Goal: Transaction & Acquisition: Purchase product/service

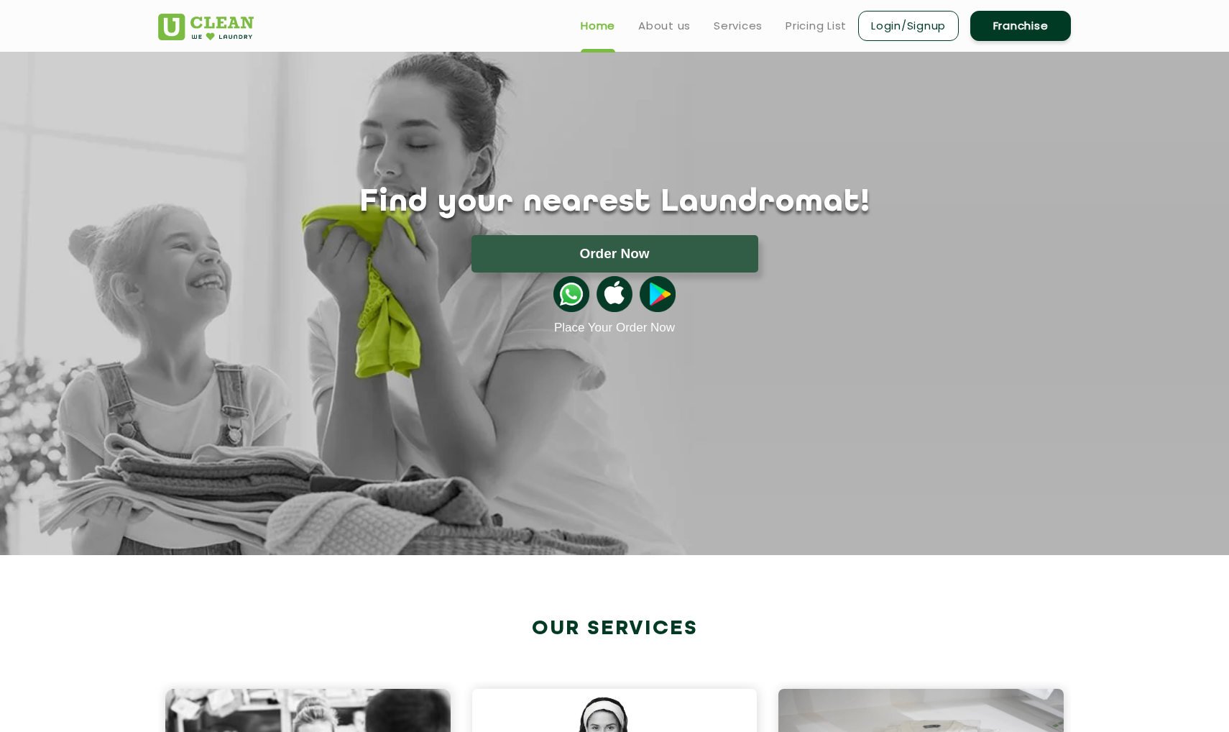
click at [609, 379] on section "Find your nearest Laundromat! Please select the location Order Now Place Your O…" at bounding box center [614, 303] width 1229 height 503
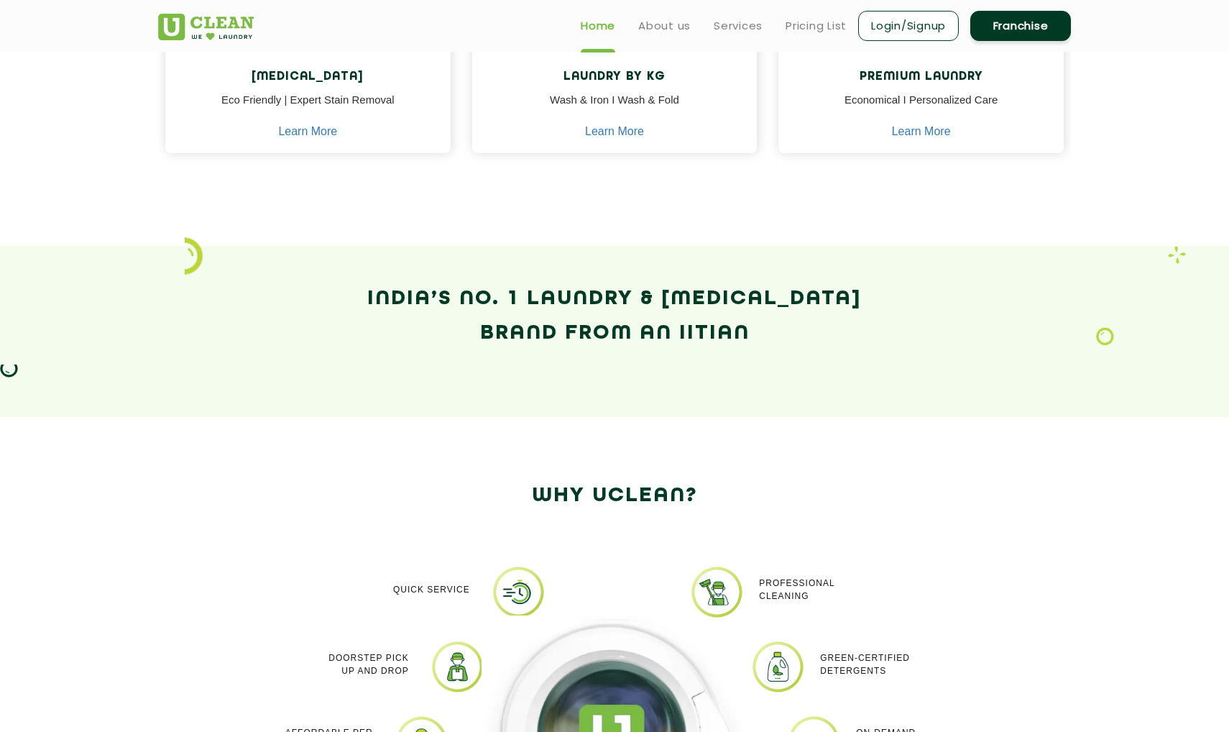
scroll to position [586, 0]
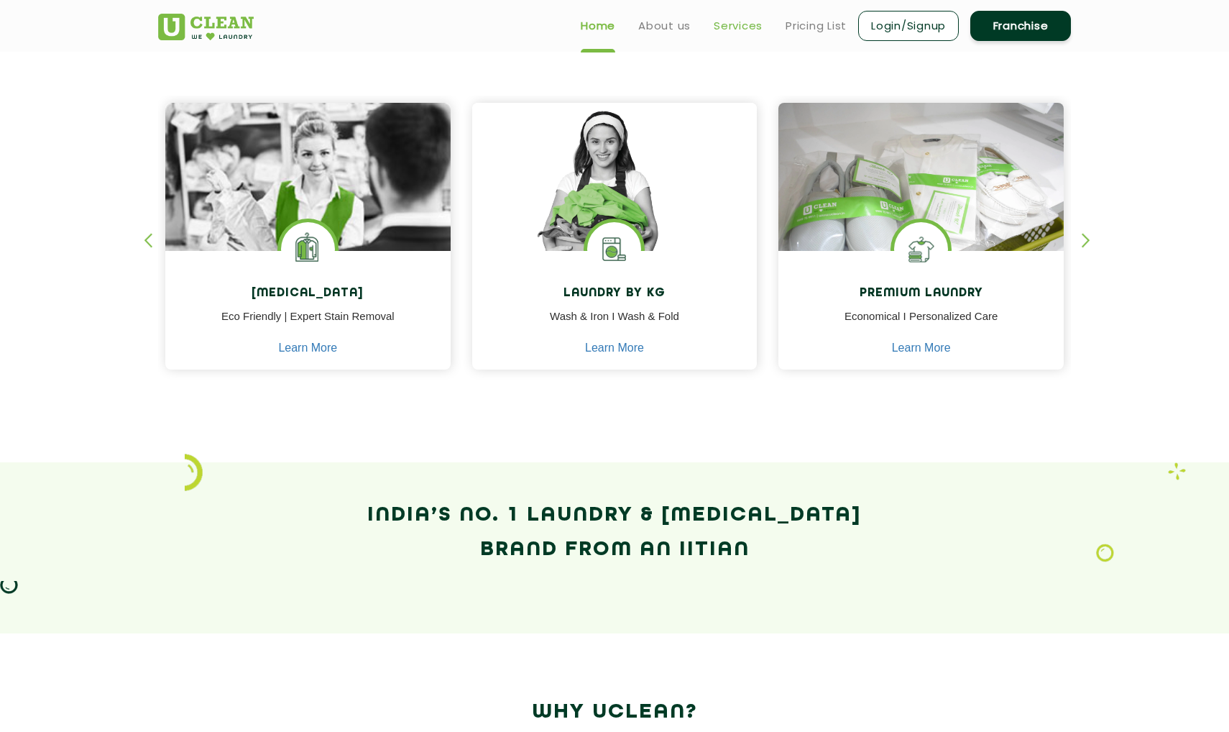
click at [722, 28] on link "Services" at bounding box center [738, 25] width 49 height 17
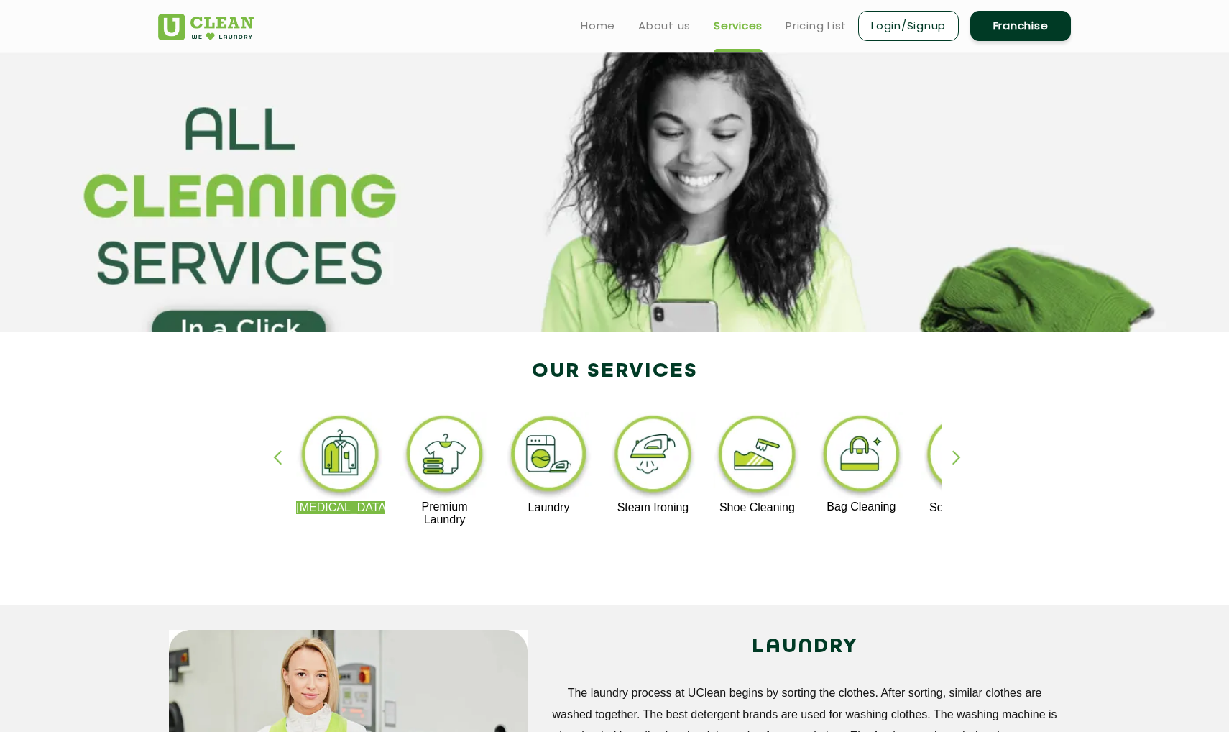
click at [401, 550] on div "Dry Cleaning Premium Laundry Laundry Steam Ironing Shoe Cleaning Bag Cleaning S…" at bounding box center [614, 475] width 934 height 259
click at [539, 466] on img at bounding box center [549, 456] width 88 height 89
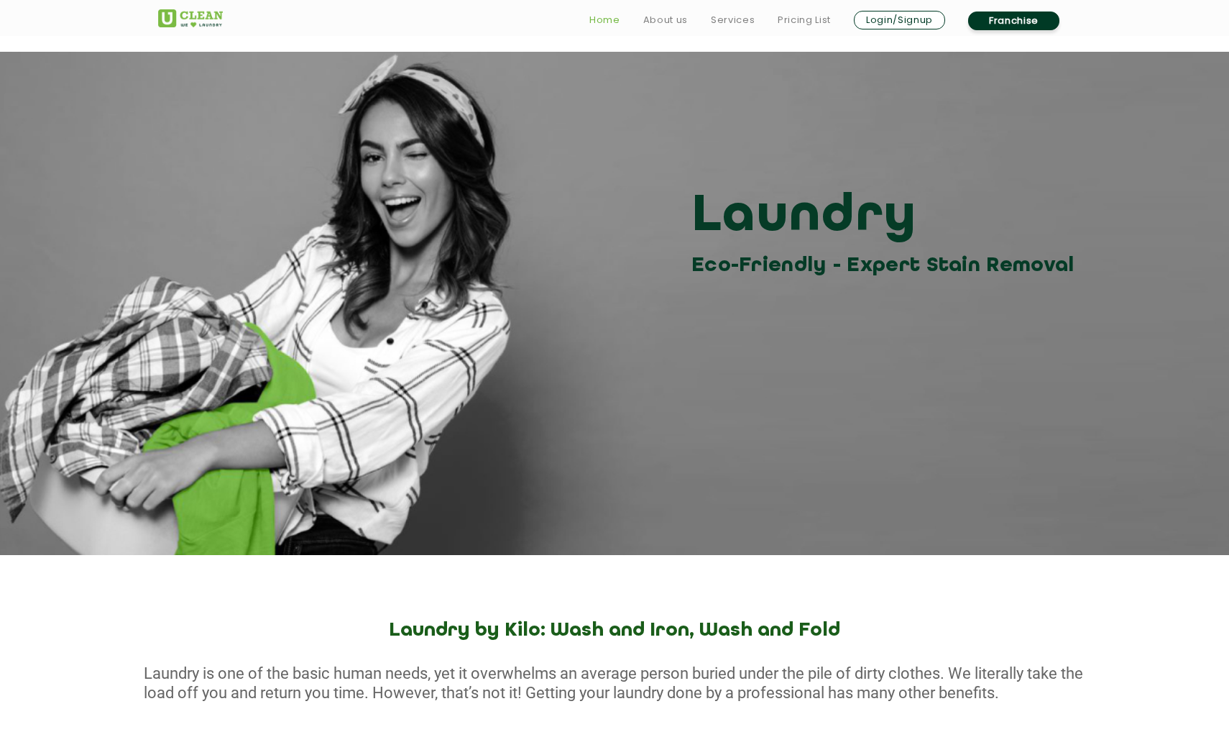
click at [602, 27] on link "Home" at bounding box center [604, 19] width 31 height 17
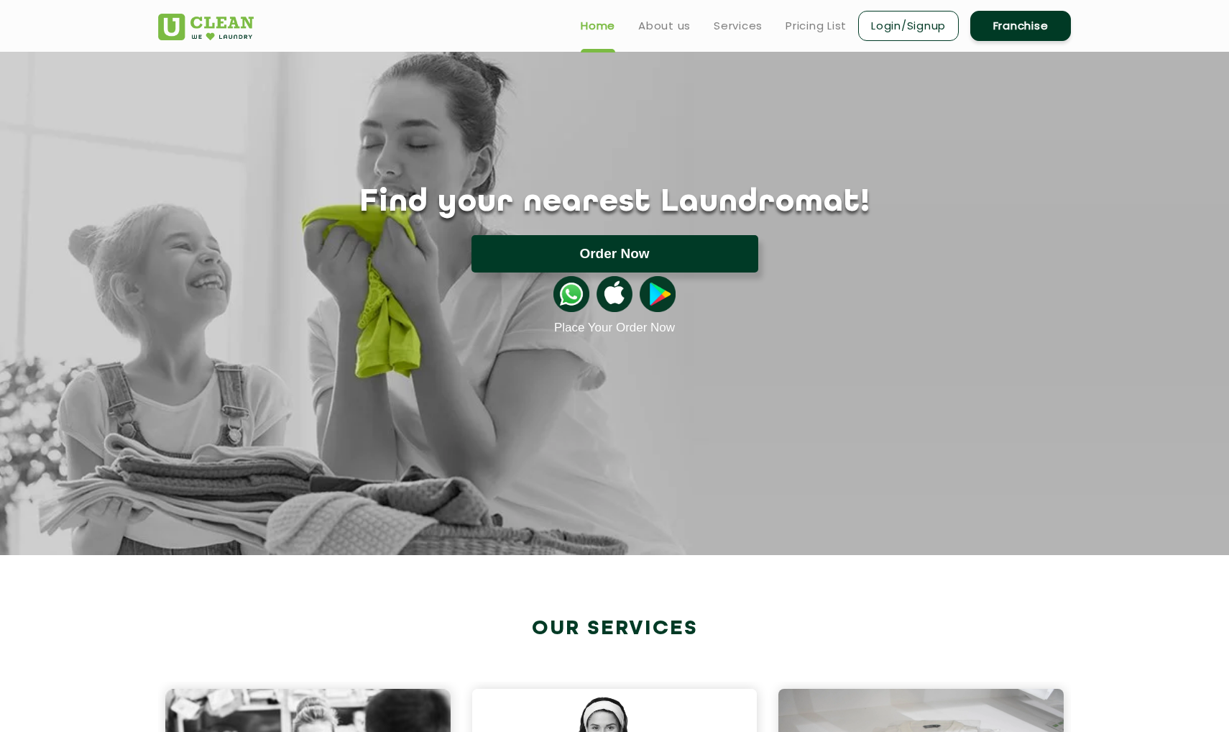
click at [607, 258] on button "Order Now" at bounding box center [614, 253] width 287 height 37
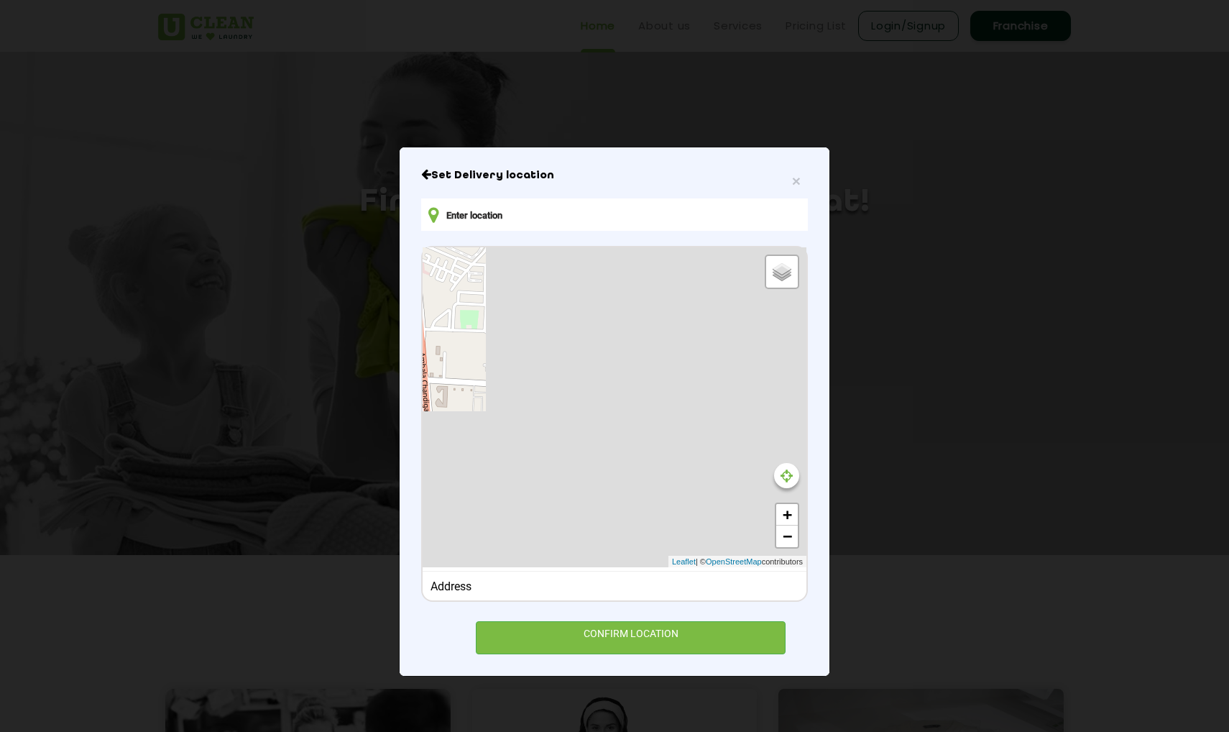
type input "[STREET_ADDRESS]"
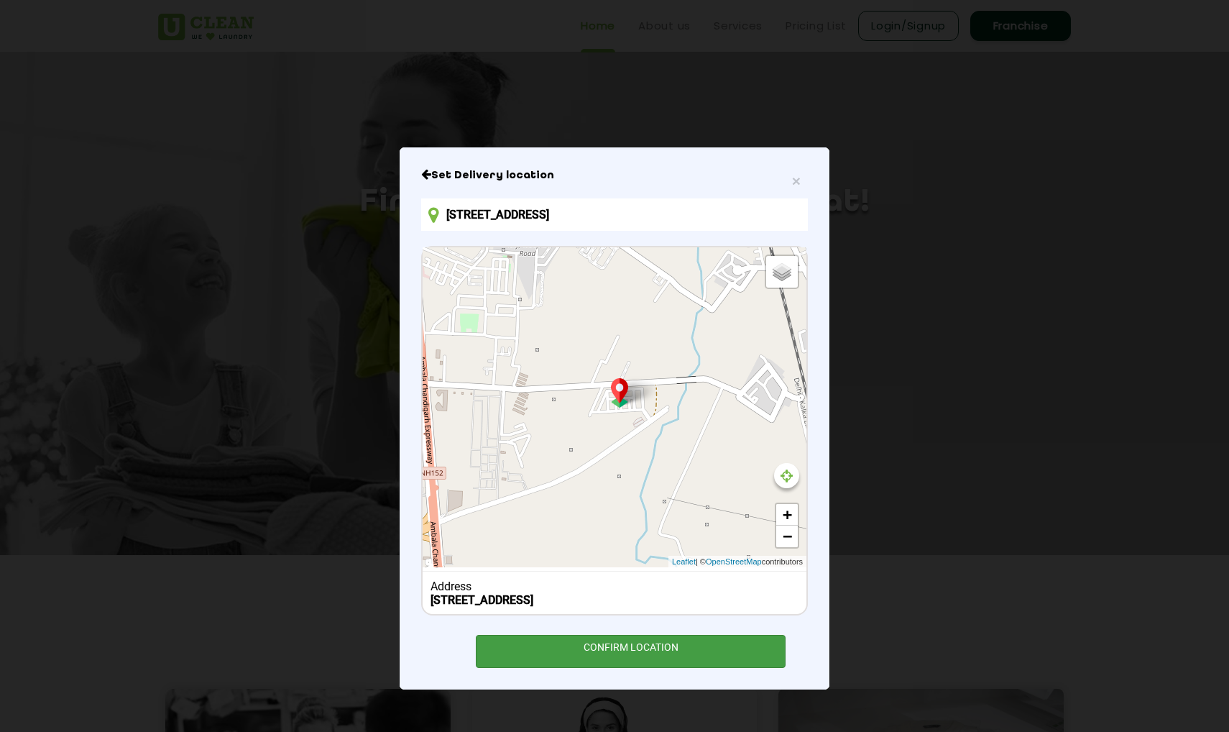
click at [639, 661] on div "CONFIRM LOCATION" at bounding box center [631, 651] width 310 height 32
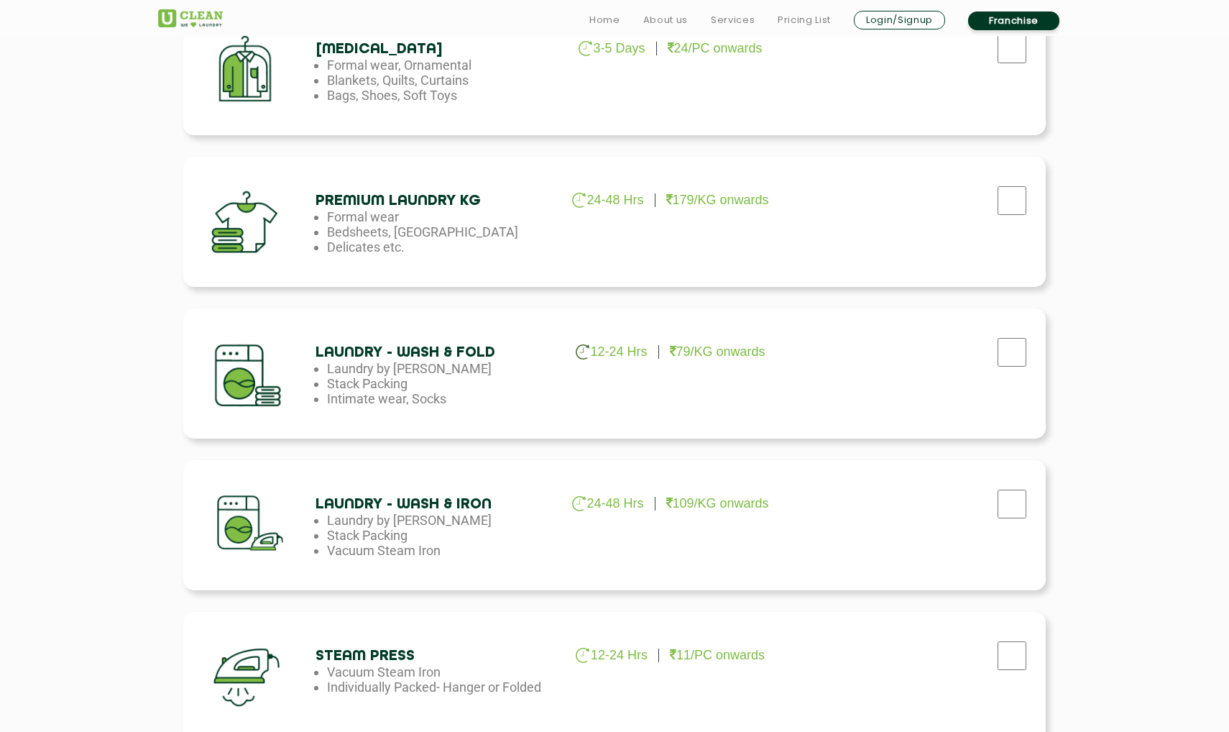
scroll to position [669, 0]
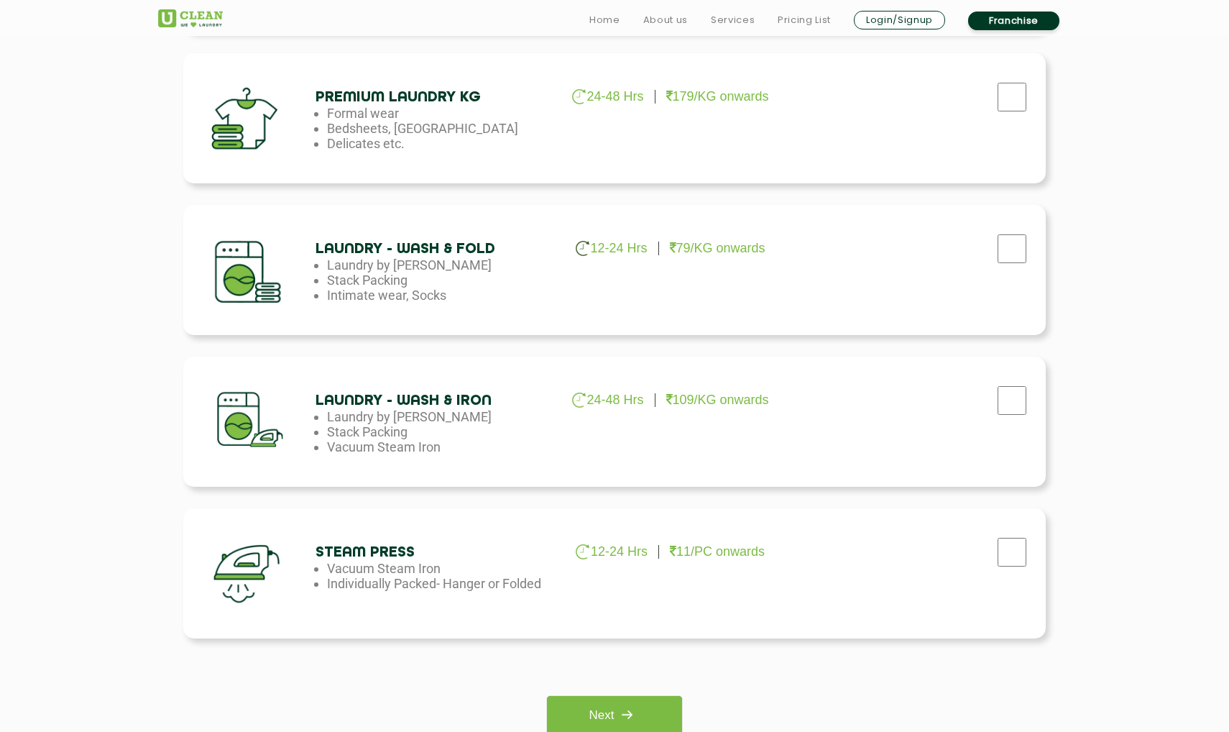
click at [709, 249] on p "79/KG onwards" at bounding box center [718, 248] width 96 height 15
click at [1002, 244] on input "checkbox" at bounding box center [1012, 248] width 36 height 29
checkbox input "true"
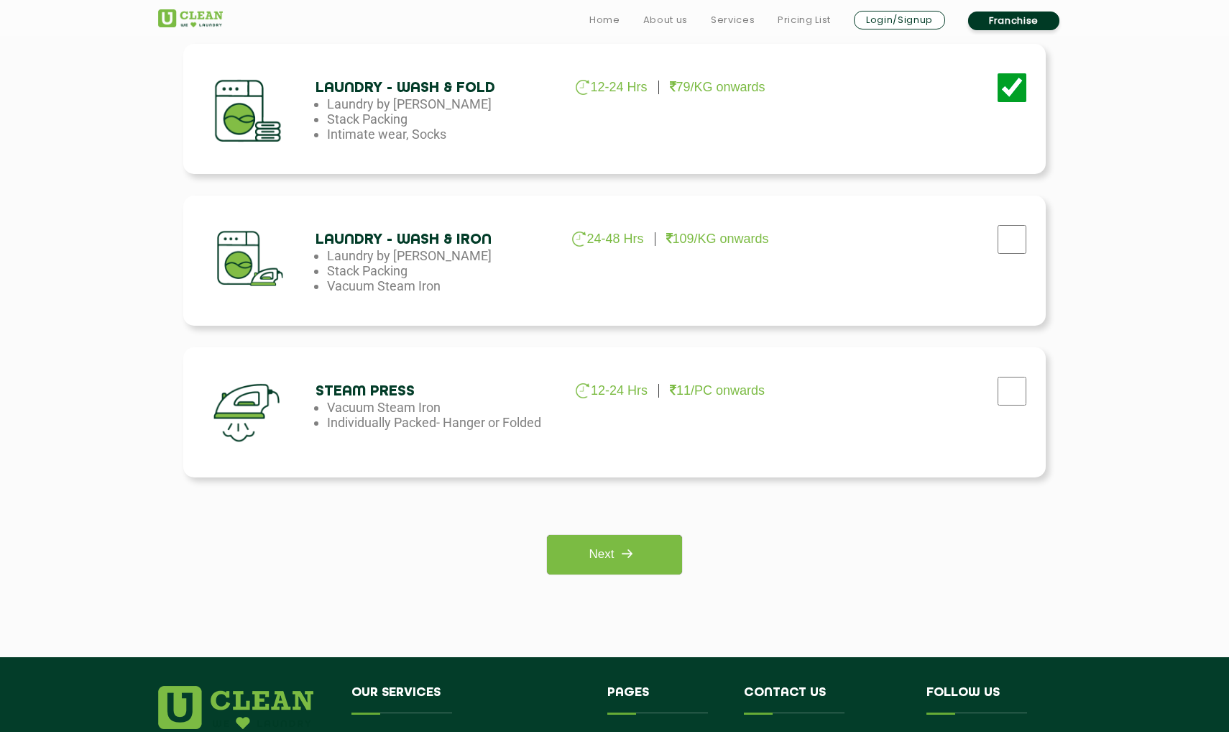
scroll to position [901, 0]
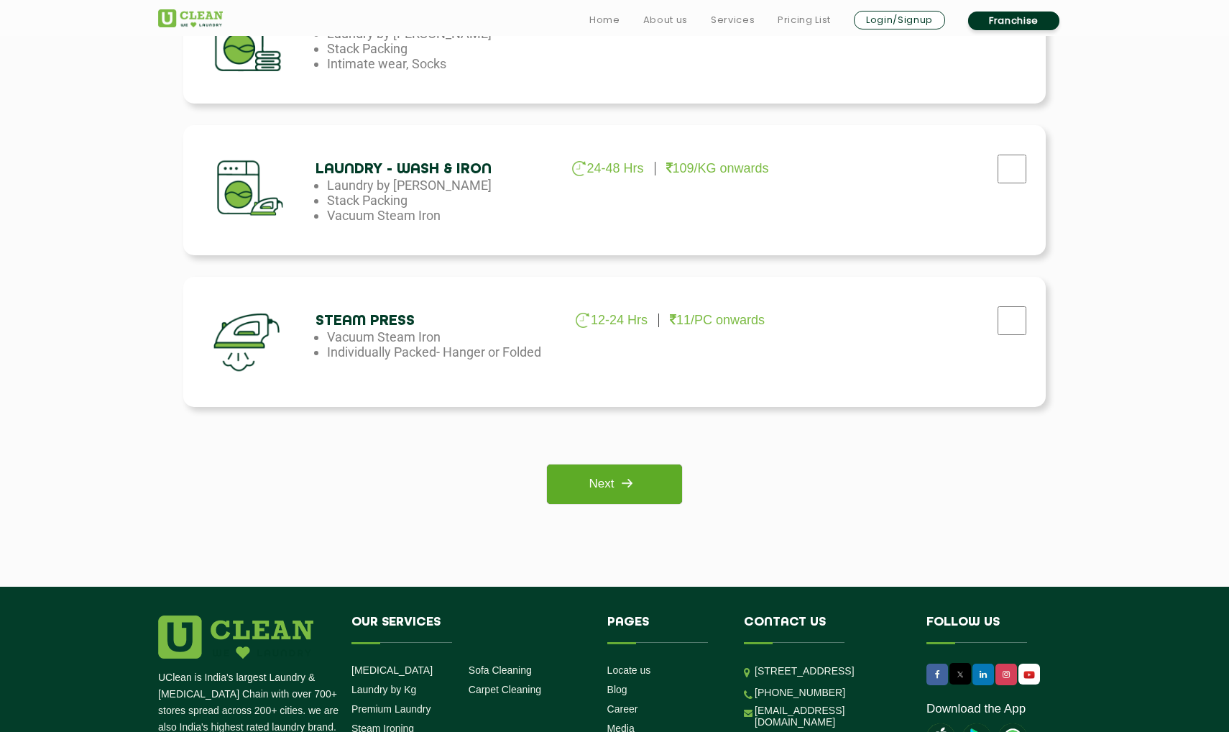
click at [600, 479] on link "Next" at bounding box center [614, 484] width 134 height 40
